Goal: Task Accomplishment & Management: Manage account settings

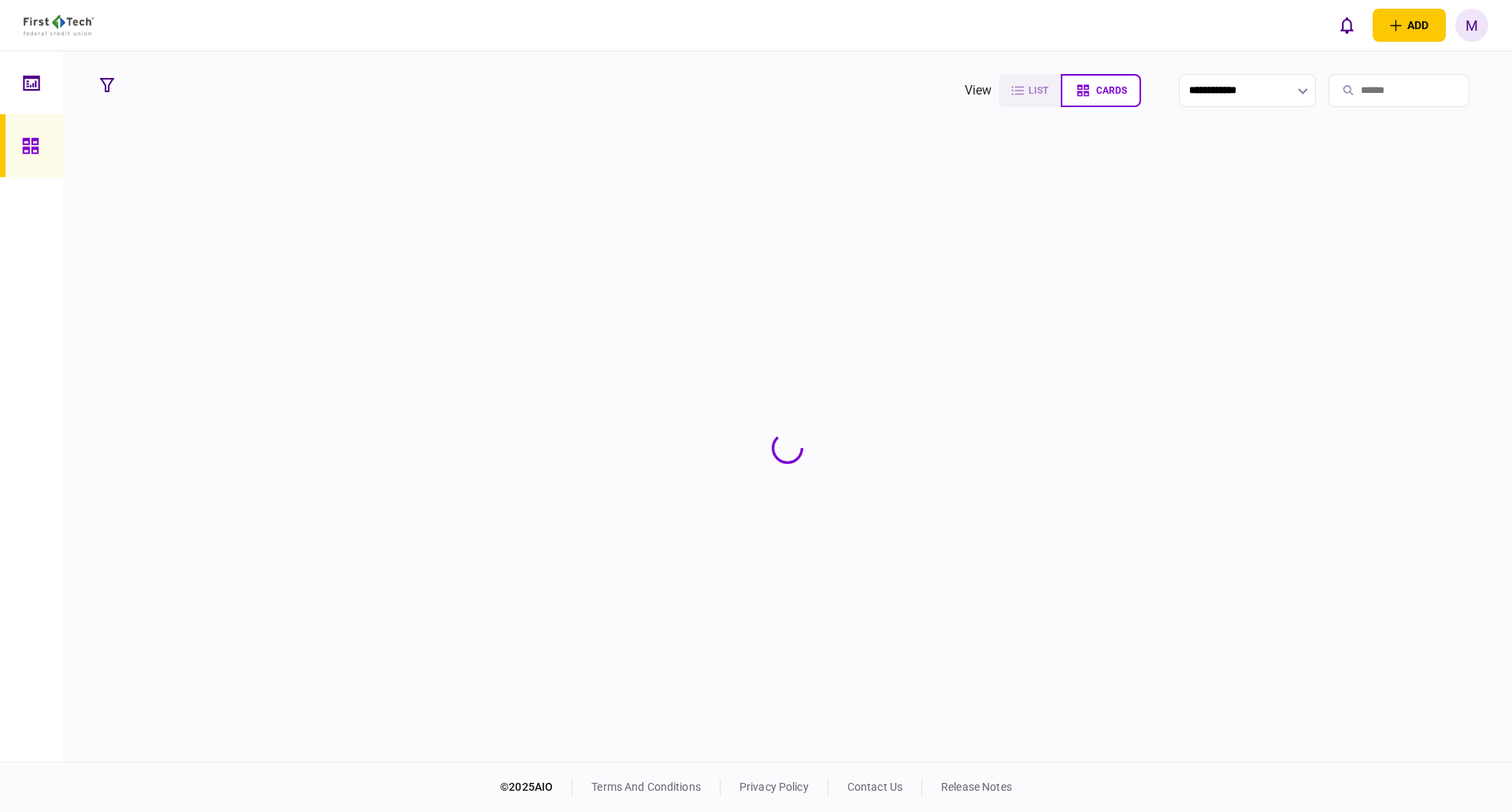
click at [1343, 100] on input "search" at bounding box center [1398, 91] width 141 height 33
click at [1355, 82] on input "search" at bounding box center [1398, 91] width 141 height 33
click at [1357, 91] on input "search" at bounding box center [1398, 91] width 141 height 33
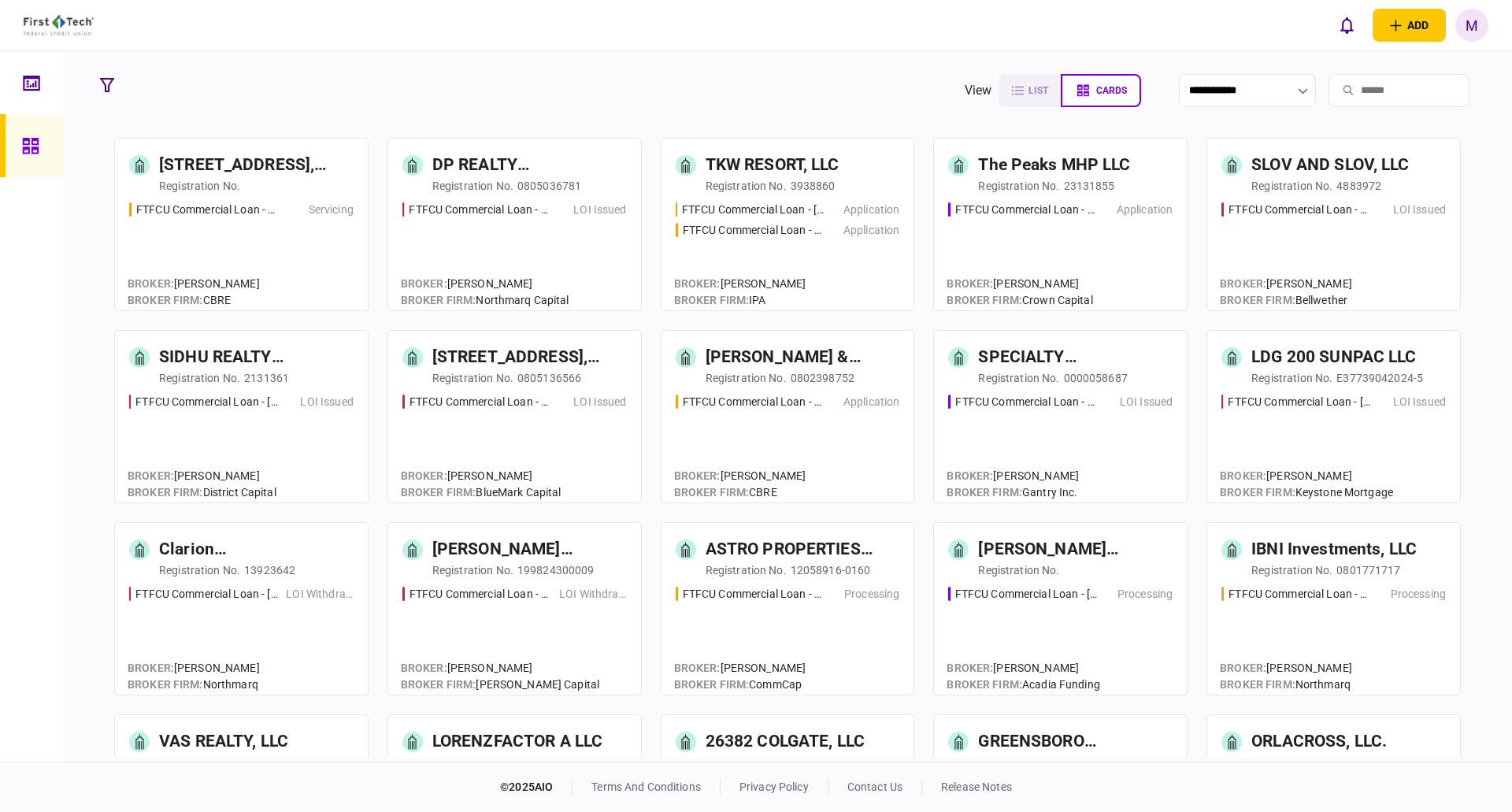
click at [1379, 102] on input "search" at bounding box center [1398, 91] width 141 height 33
click at [1382, 100] on input "search" at bounding box center [1398, 91] width 141 height 33
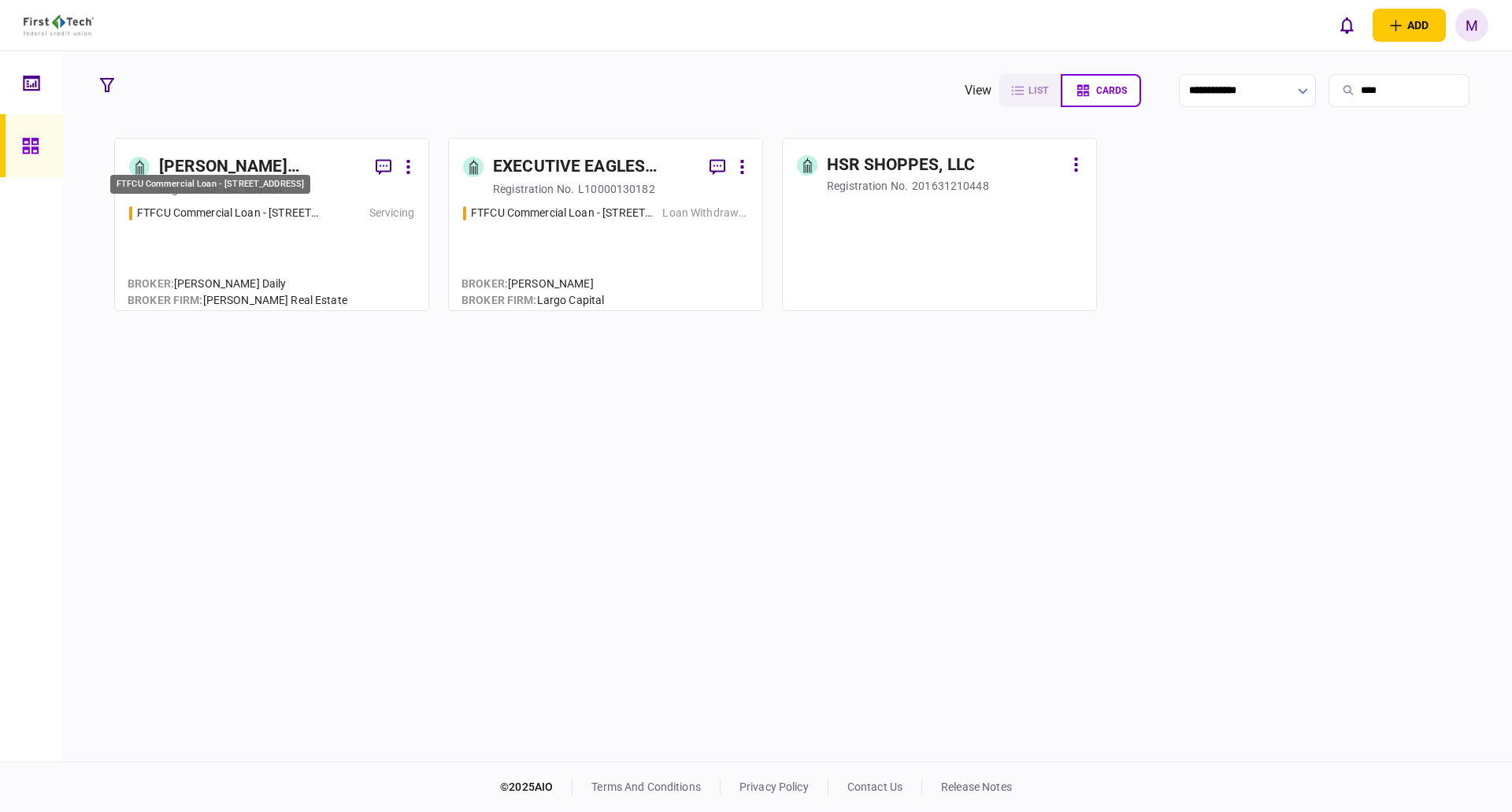
type input "****"
click at [292, 212] on div "FTFCU Commercial Loan - [STREET_ADDRESS]" at bounding box center [228, 213] width 184 height 16
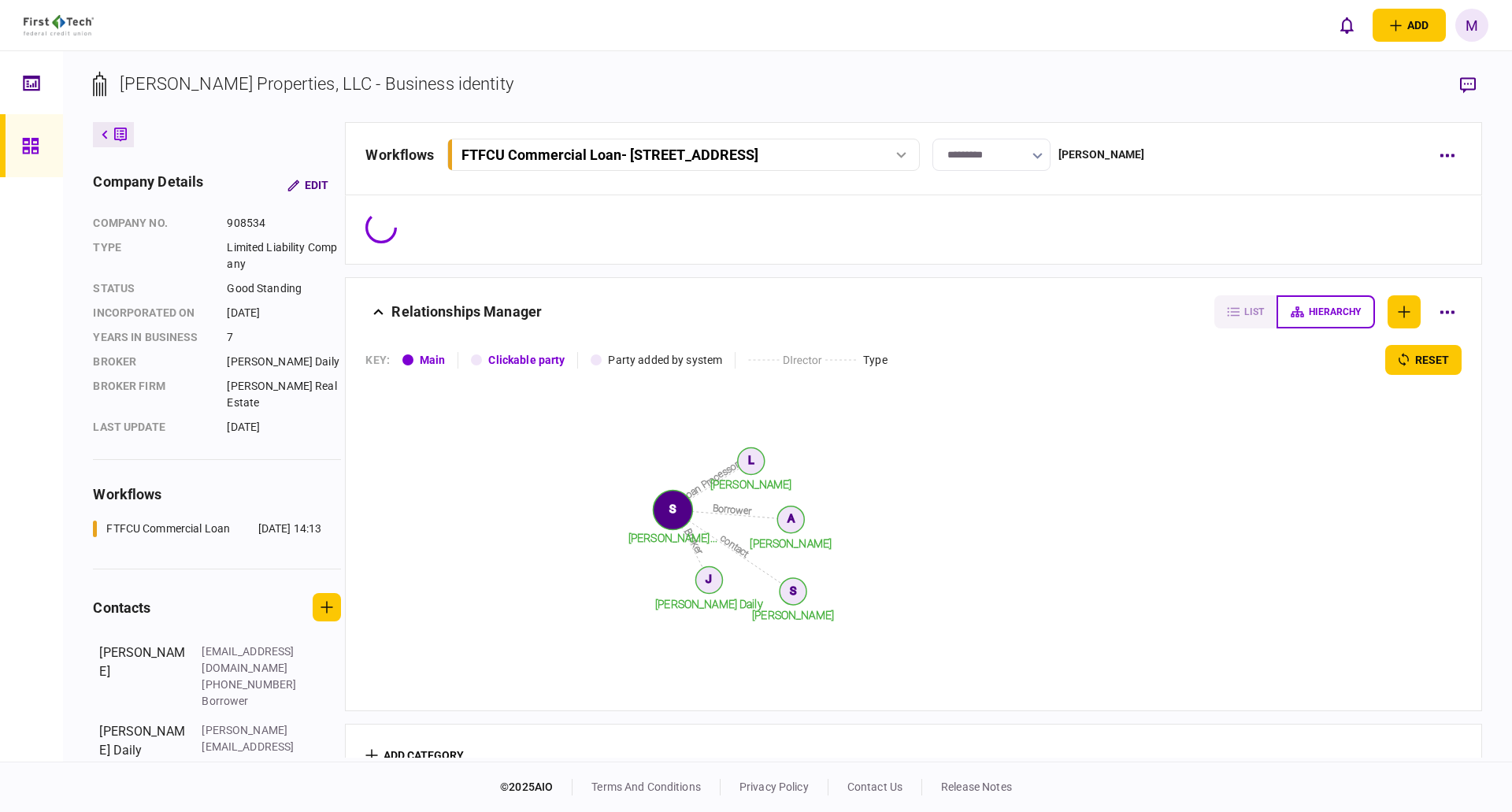
click at [1038, 158] on input "*********" at bounding box center [992, 155] width 118 height 32
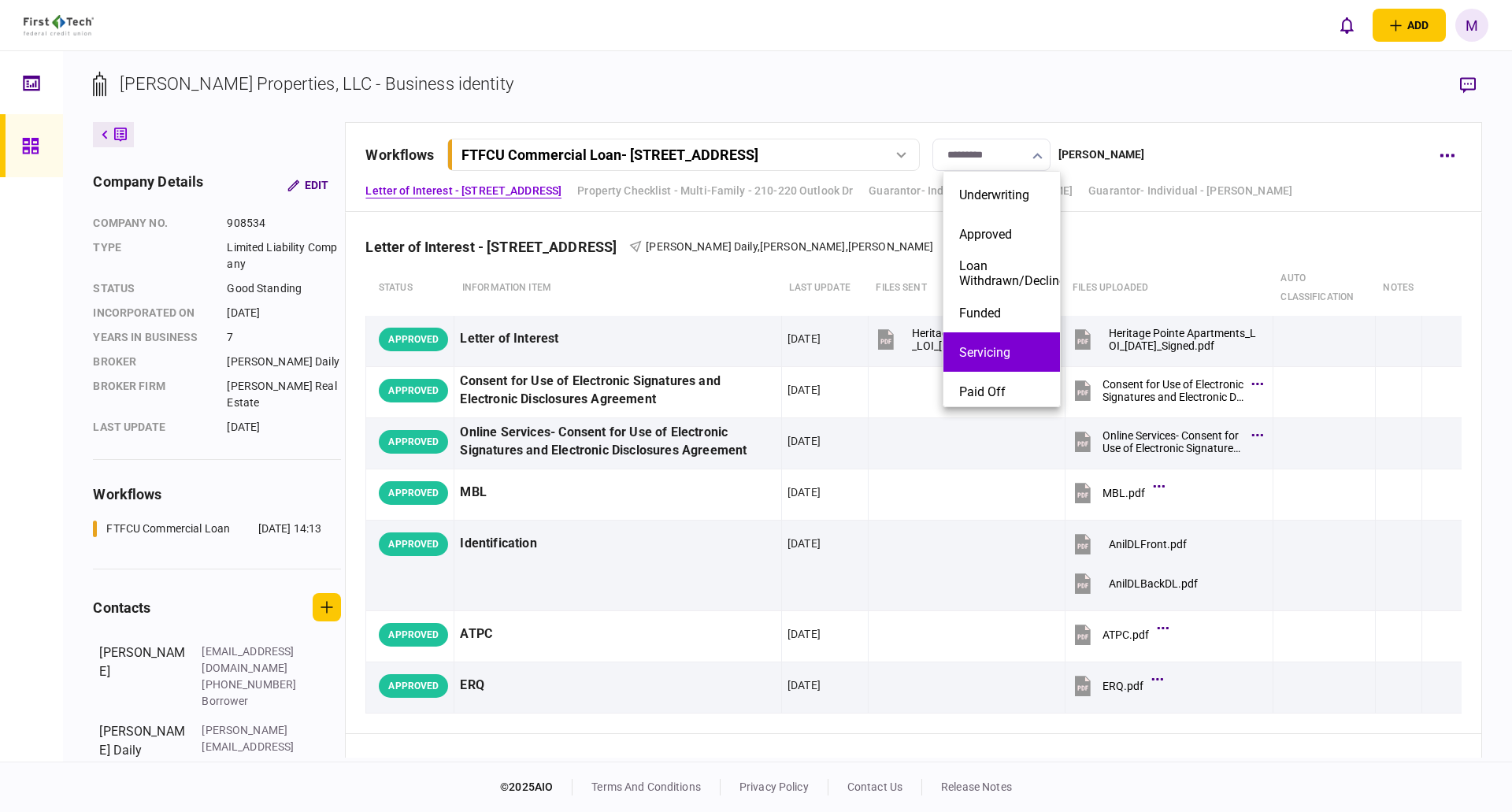
scroll to position [164, 0]
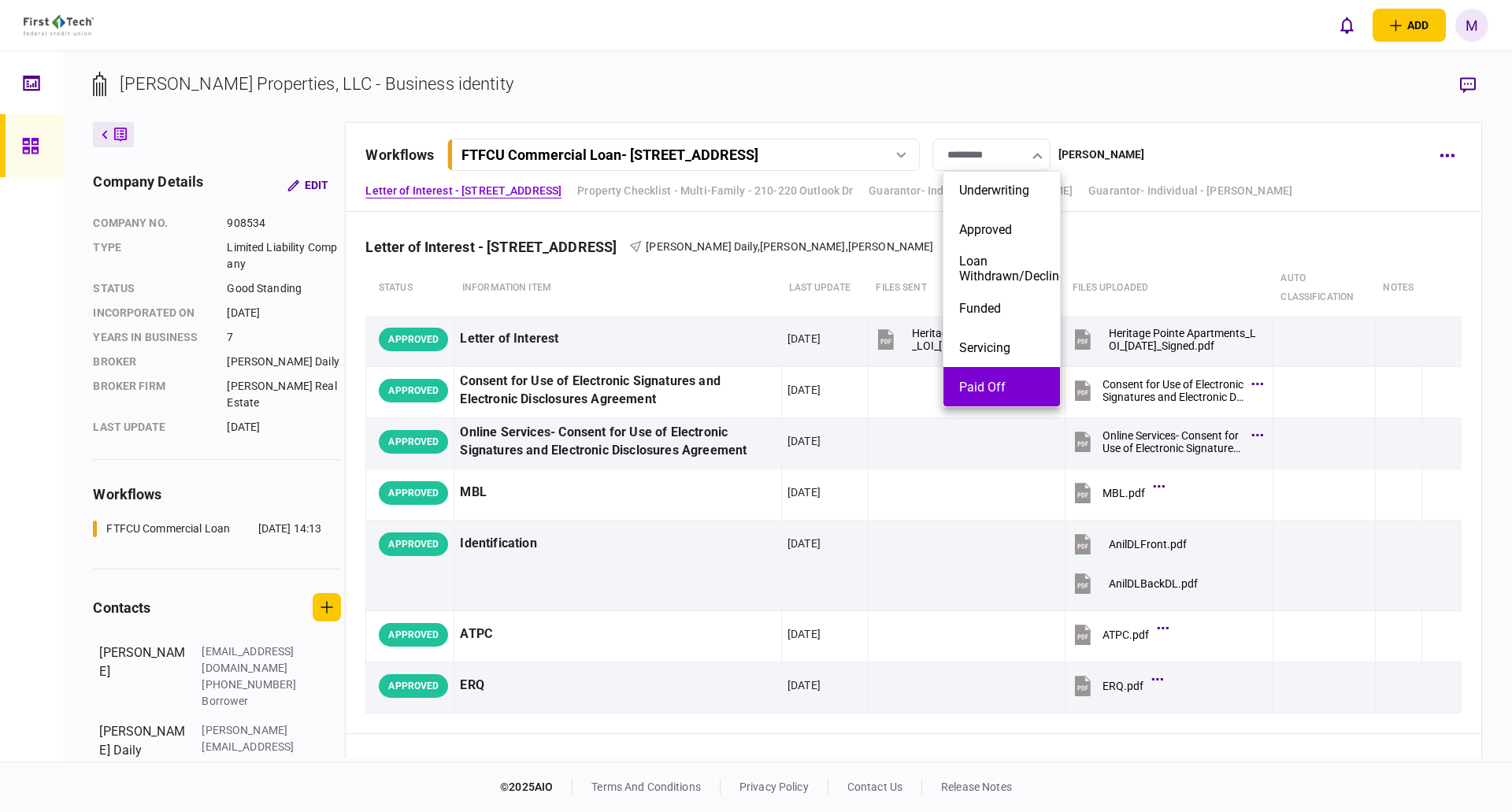
click at [1001, 373] on li "Paid Off" at bounding box center [1001, 387] width 116 height 39
type input "********"
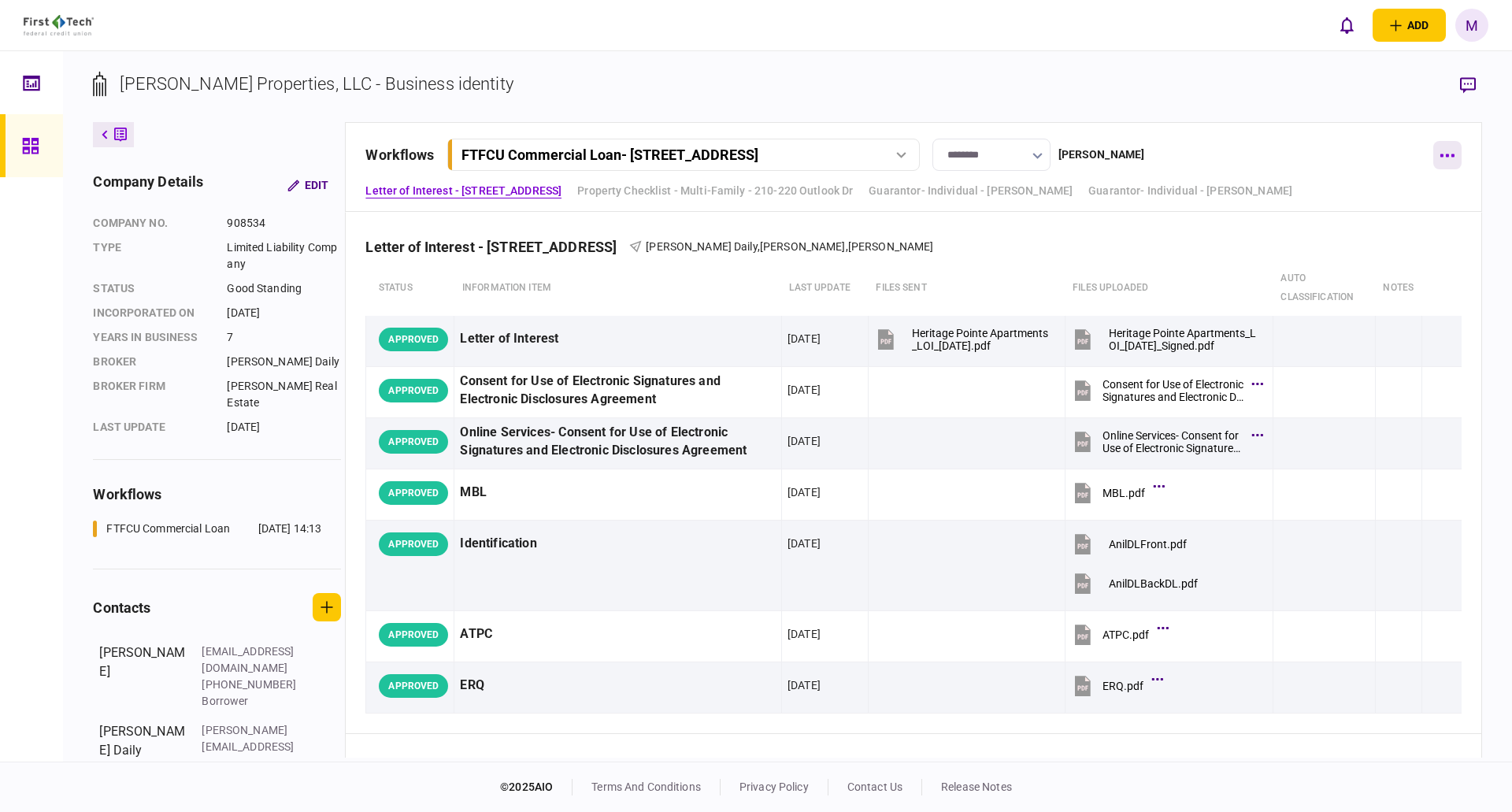
click at [1456, 155] on button "button" at bounding box center [1448, 155] width 29 height 29
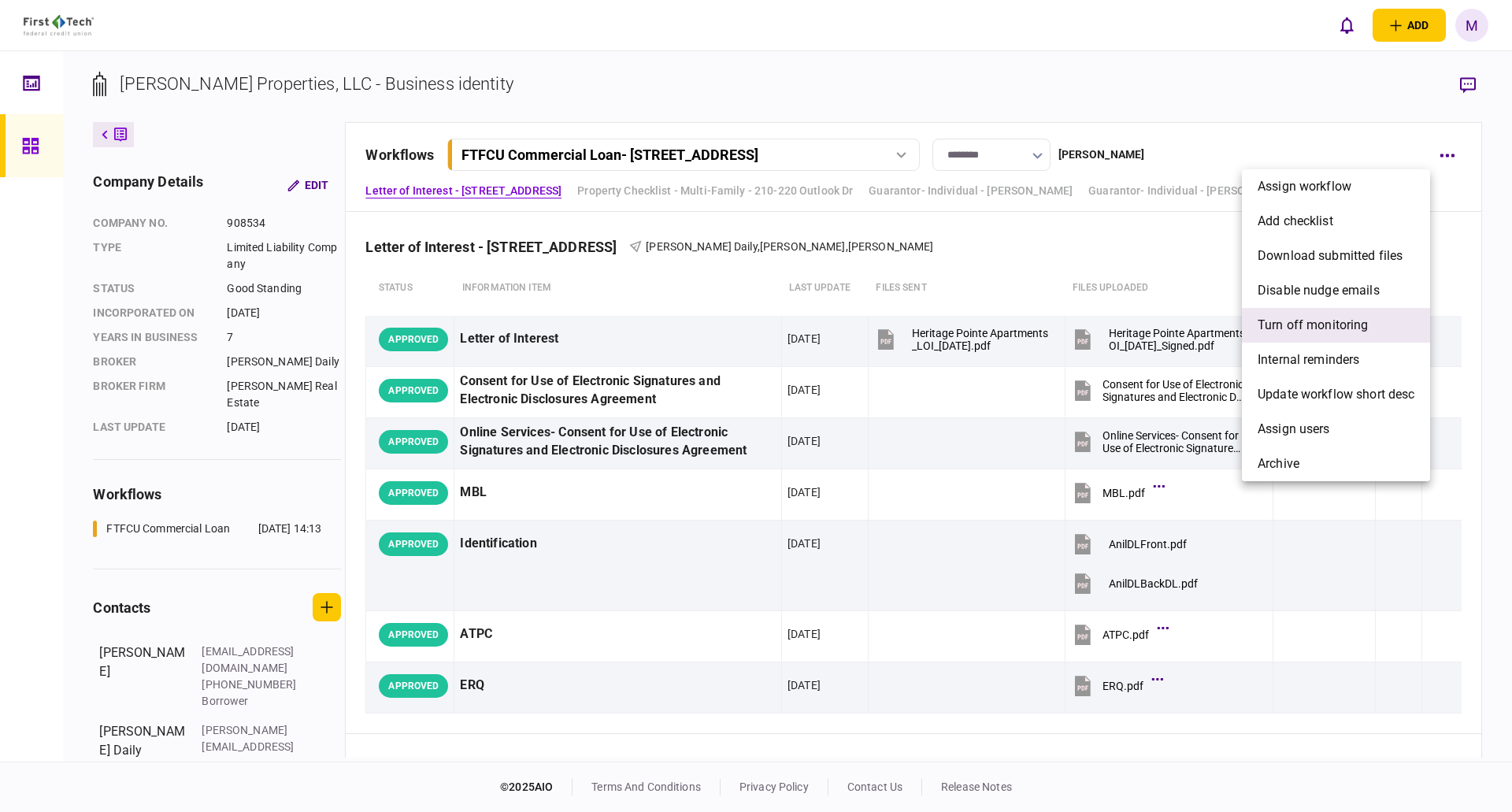
click at [1346, 338] on li "Turn off monitoring" at bounding box center [1336, 325] width 188 height 35
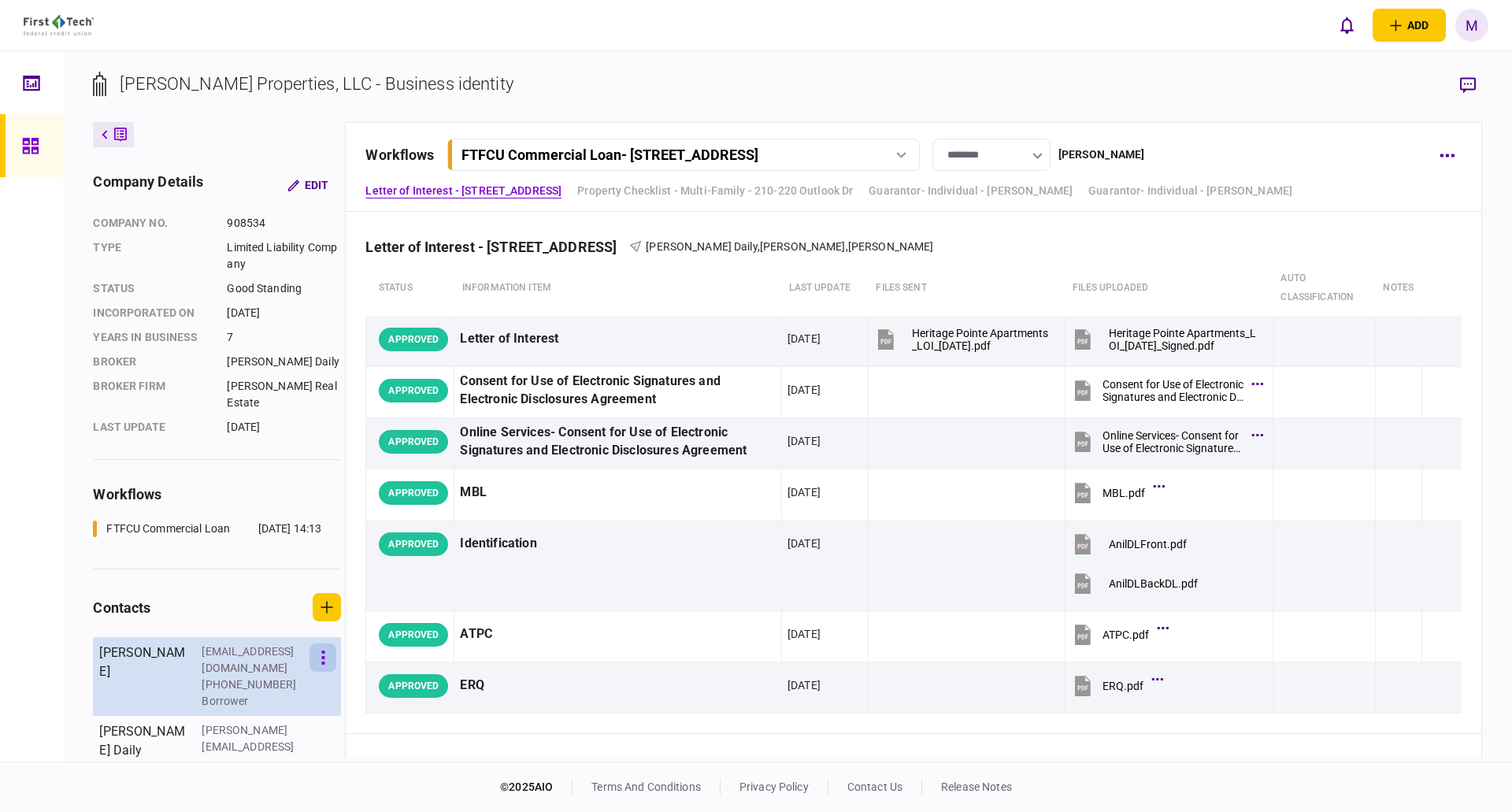
click at [322, 655] on icon "button" at bounding box center [323, 658] width 4 height 15
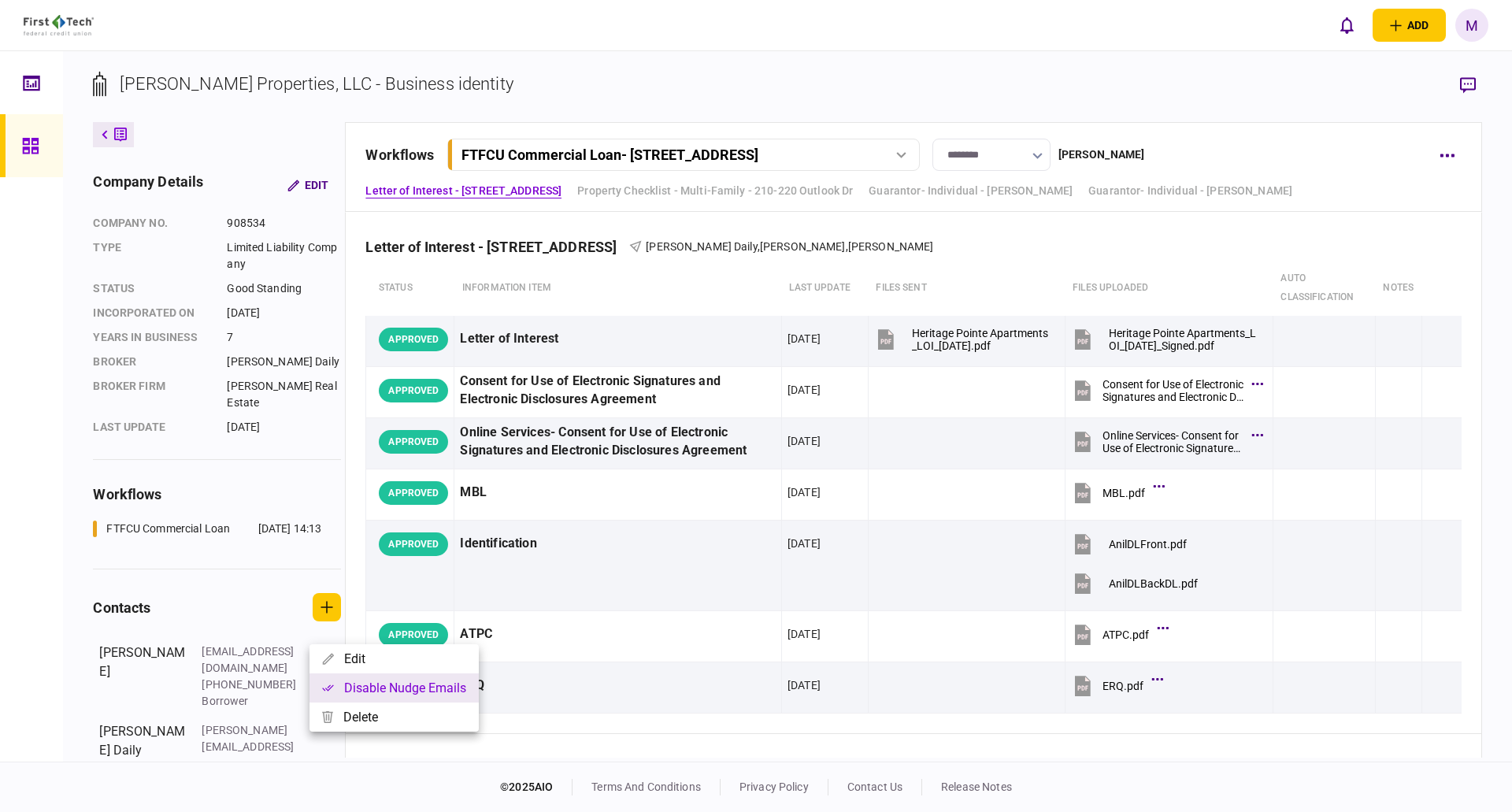
click at [344, 680] on button "Disable nudge emails" at bounding box center [393, 688] width 169 height 30
click at [296, 724] on div at bounding box center [756, 406] width 1512 height 812
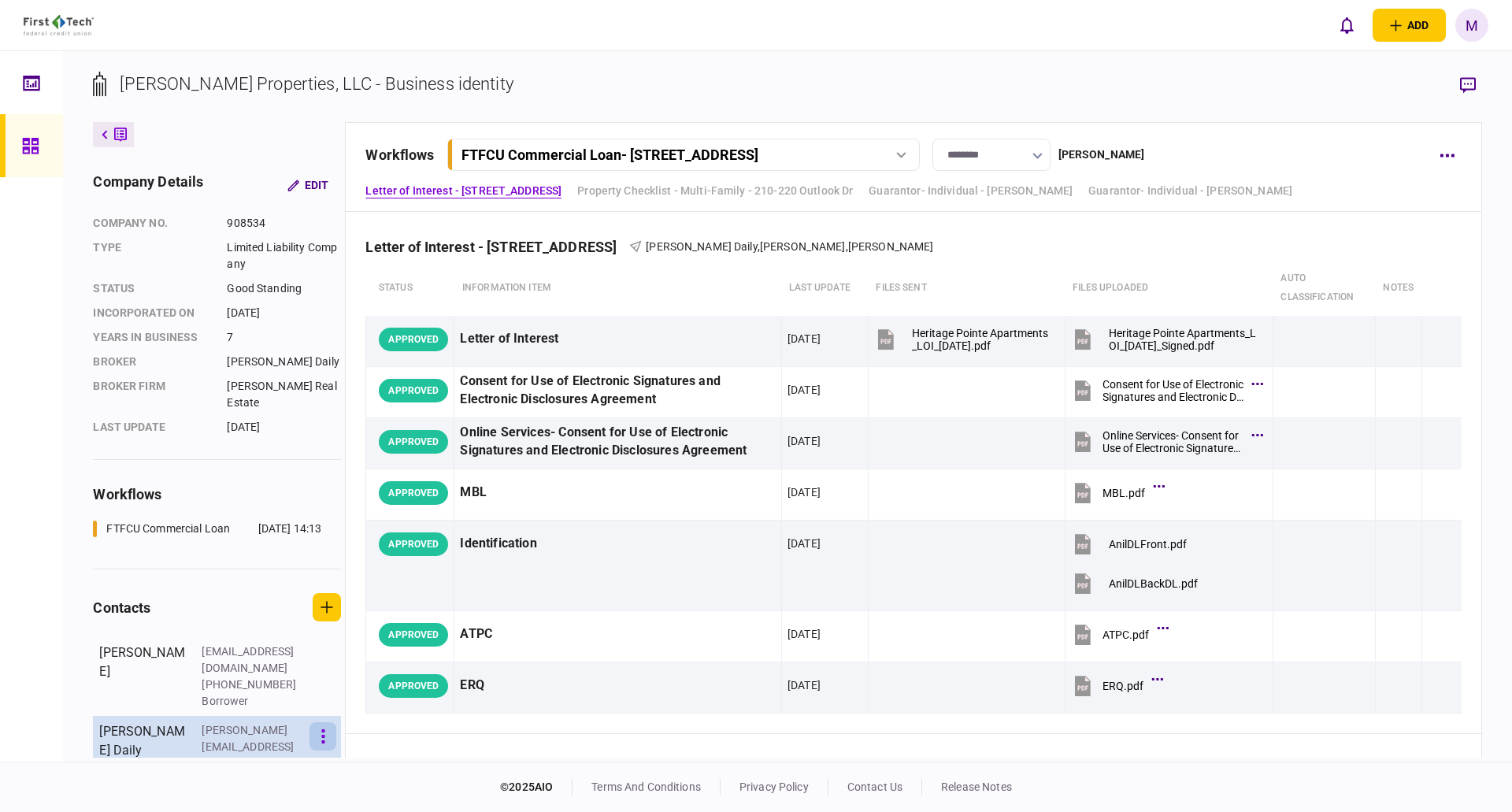
click at [317, 722] on button "button" at bounding box center [322, 737] width 27 height 29
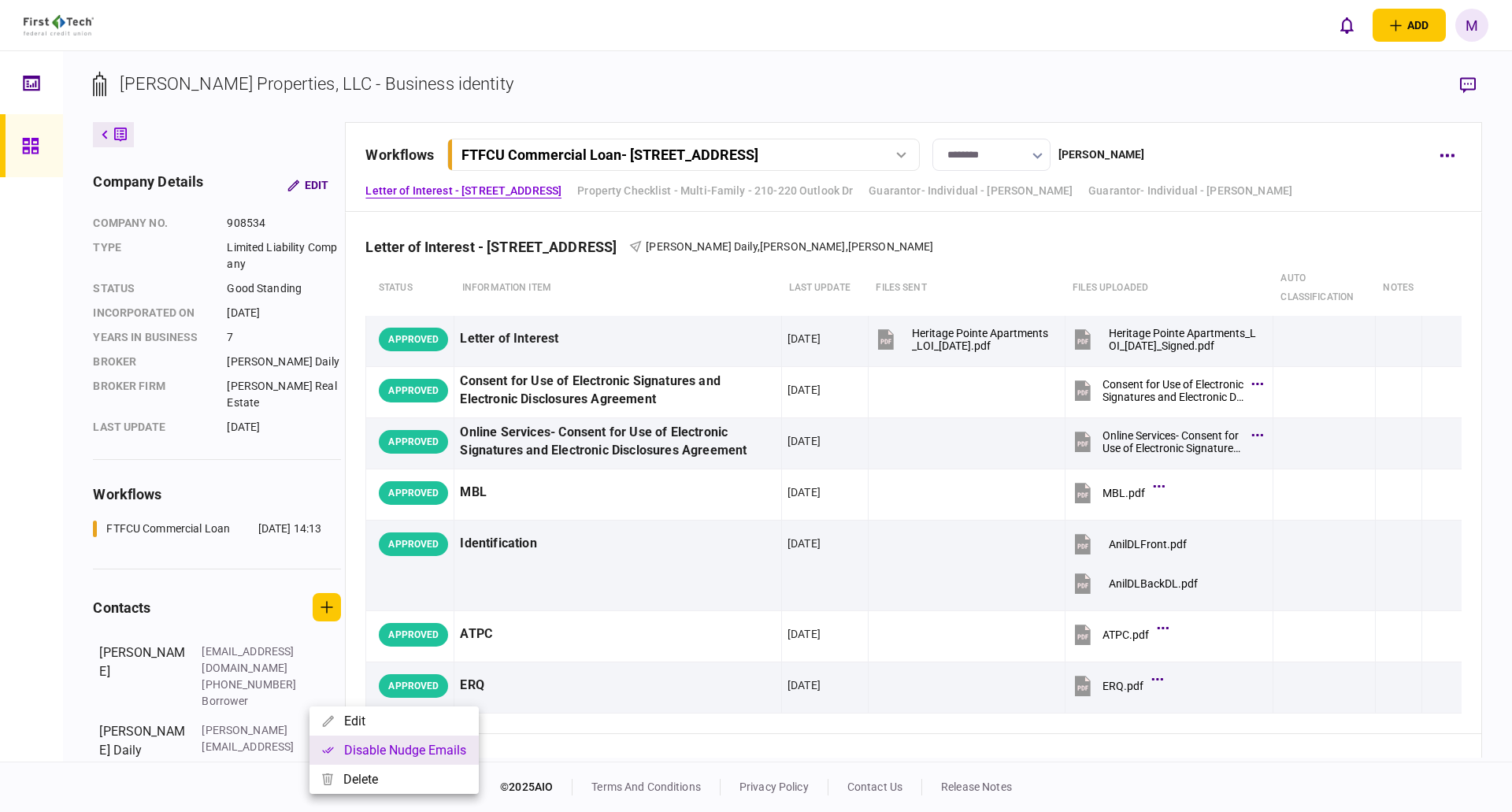
click at [336, 747] on button "Disable nudge emails" at bounding box center [393, 750] width 169 height 30
click at [355, 551] on div at bounding box center [756, 406] width 1512 height 812
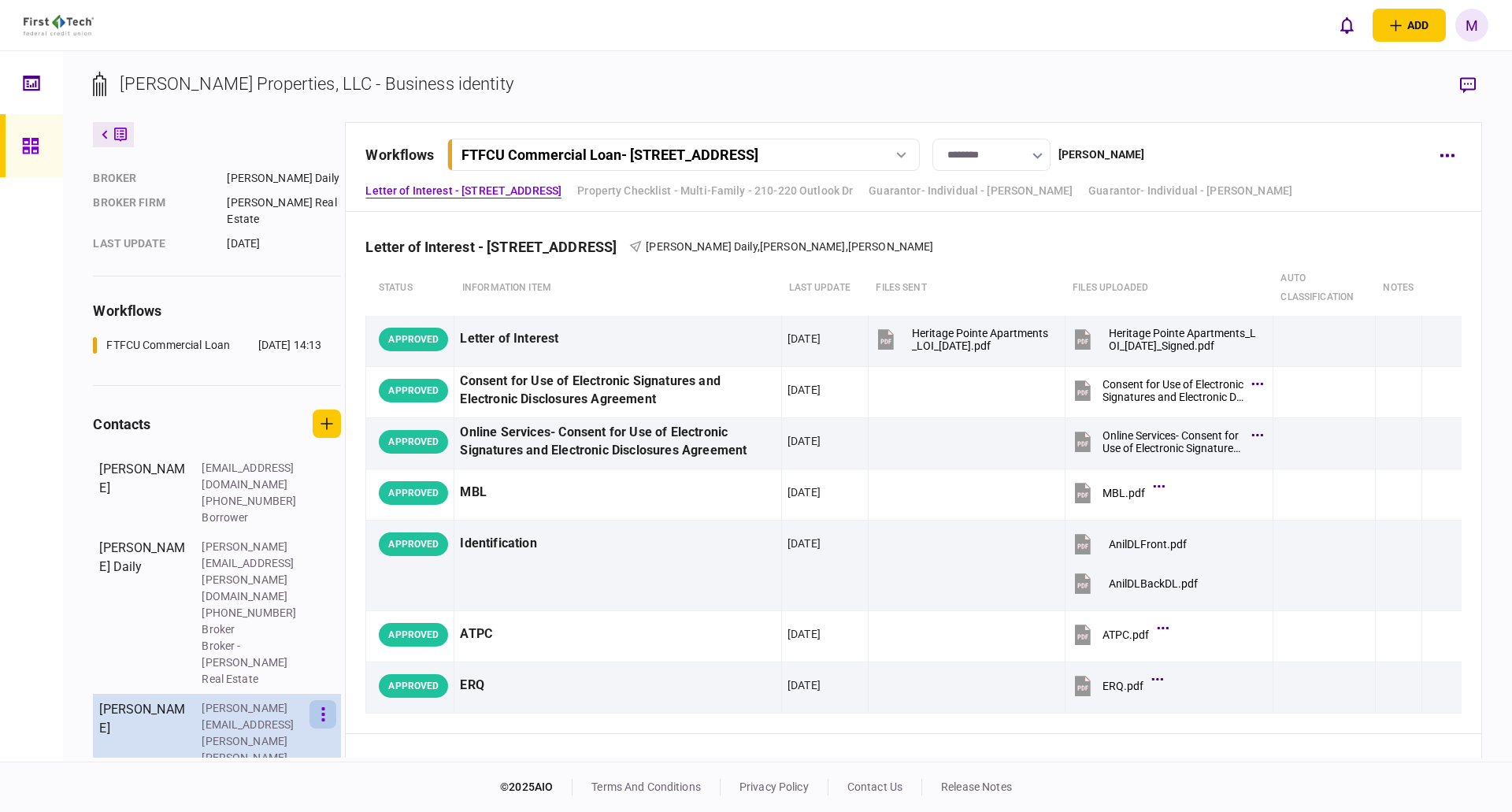
click at [322, 707] on icon "button" at bounding box center [323, 714] width 4 height 15
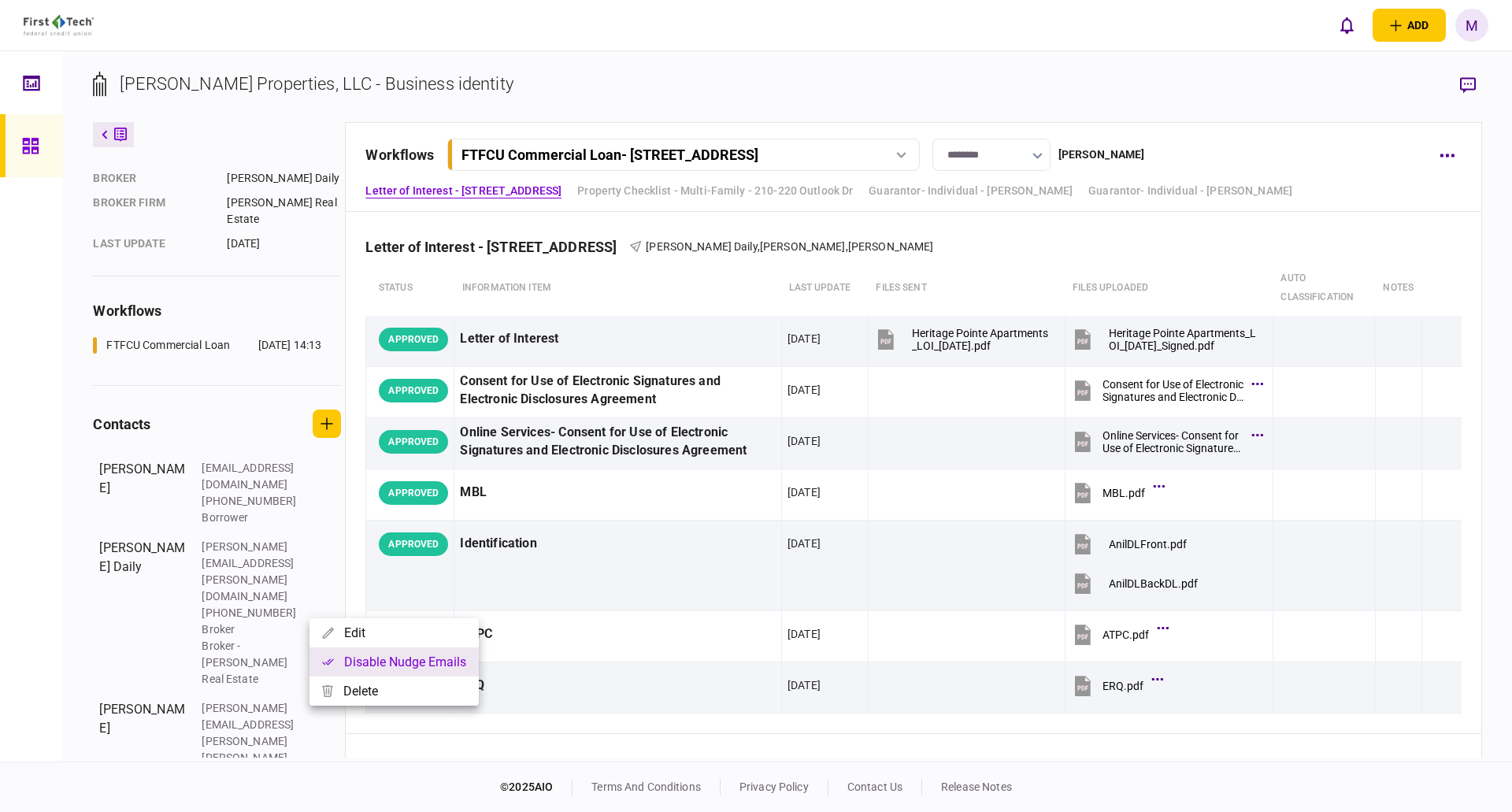
click at [326, 663] on icon "button" at bounding box center [328, 661] width 12 height 6
click at [301, 722] on div at bounding box center [756, 406] width 1512 height 812
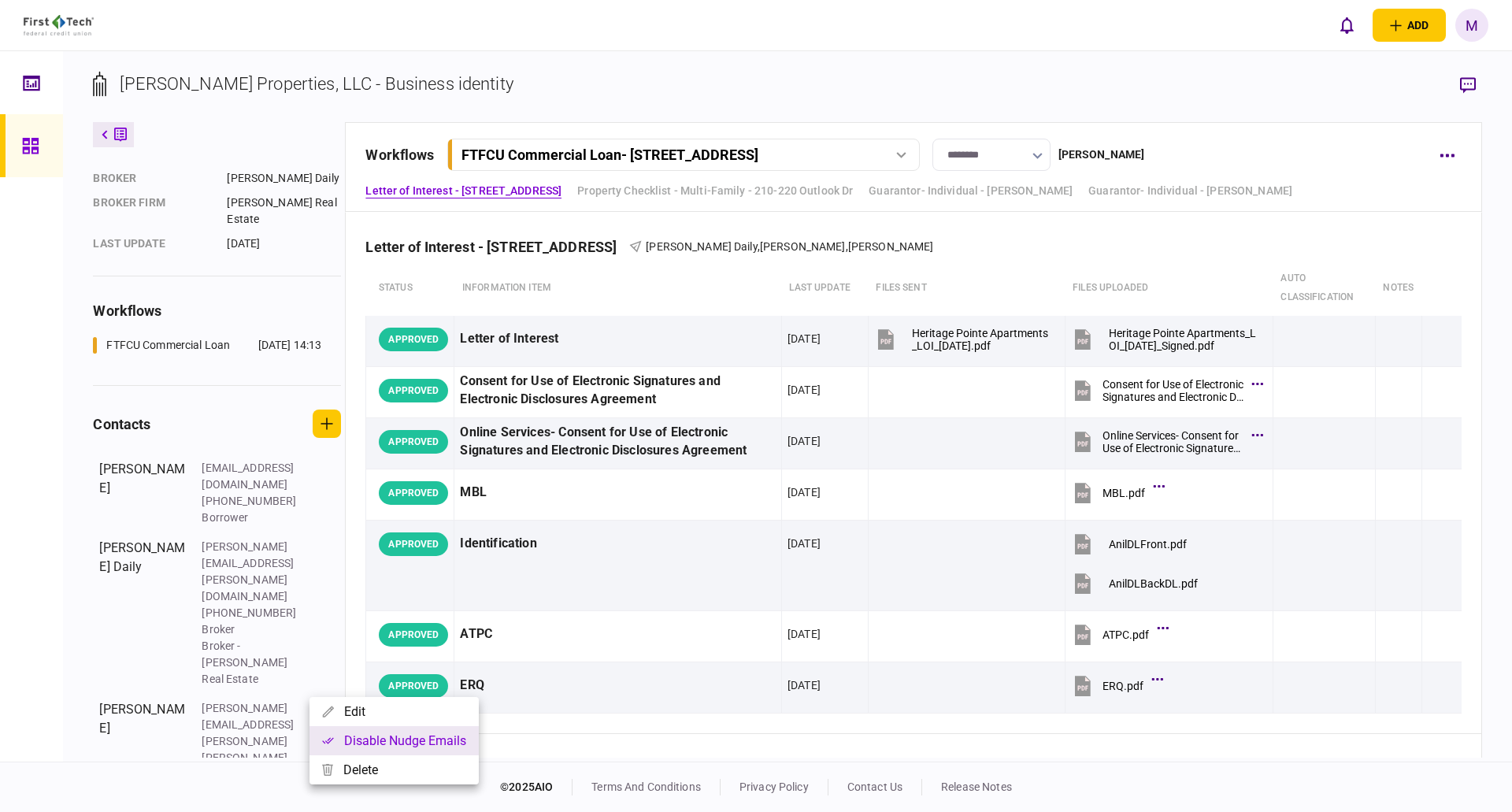
click at [329, 745] on button "Disable nudge emails" at bounding box center [393, 740] width 169 height 30
click at [1228, 148] on div at bounding box center [756, 406] width 1512 height 812
